Goal: Find specific page/section

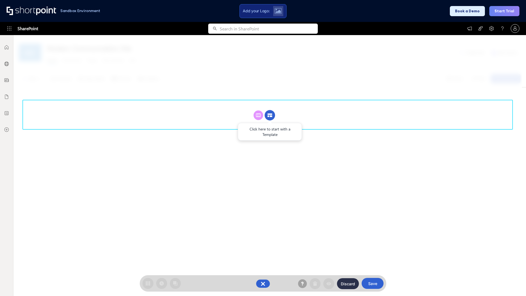
click at [270, 115] on circle at bounding box center [270, 115] width 10 height 10
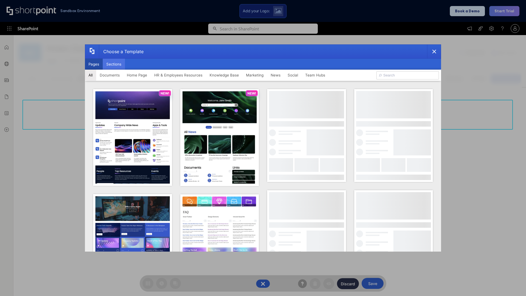
click at [114, 64] on button "Sections" at bounding box center [114, 64] width 22 height 11
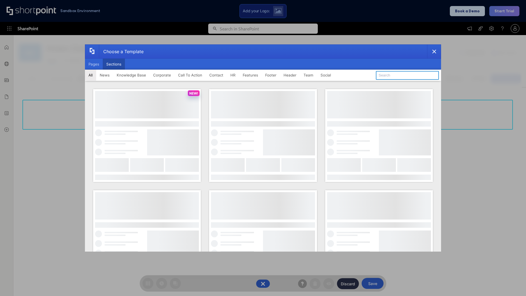
type input "Announcements"
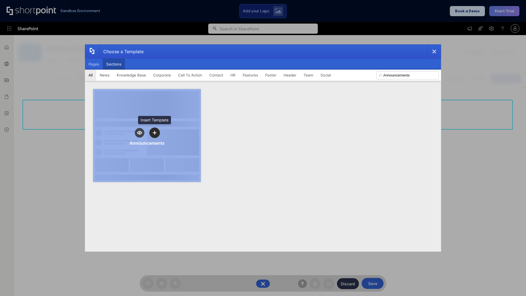
click at [155, 133] on icon "template selector" at bounding box center [155, 133] width 4 height 4
